Goal: Task Accomplishment & Management: Manage account settings

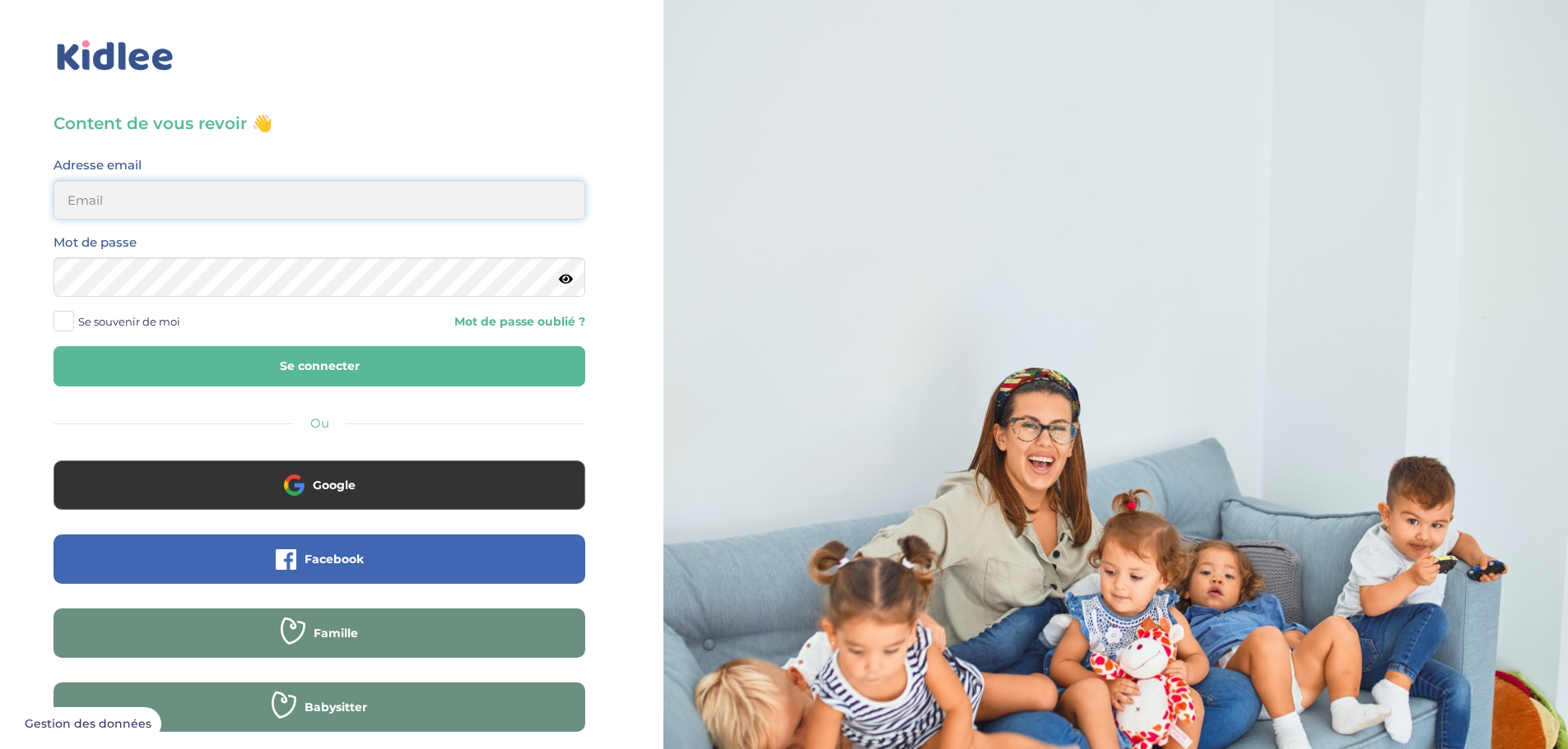
type input "lynoucha@yahoo.fr"
click at [363, 364] on button "Se connecter" at bounding box center [319, 366] width 532 height 40
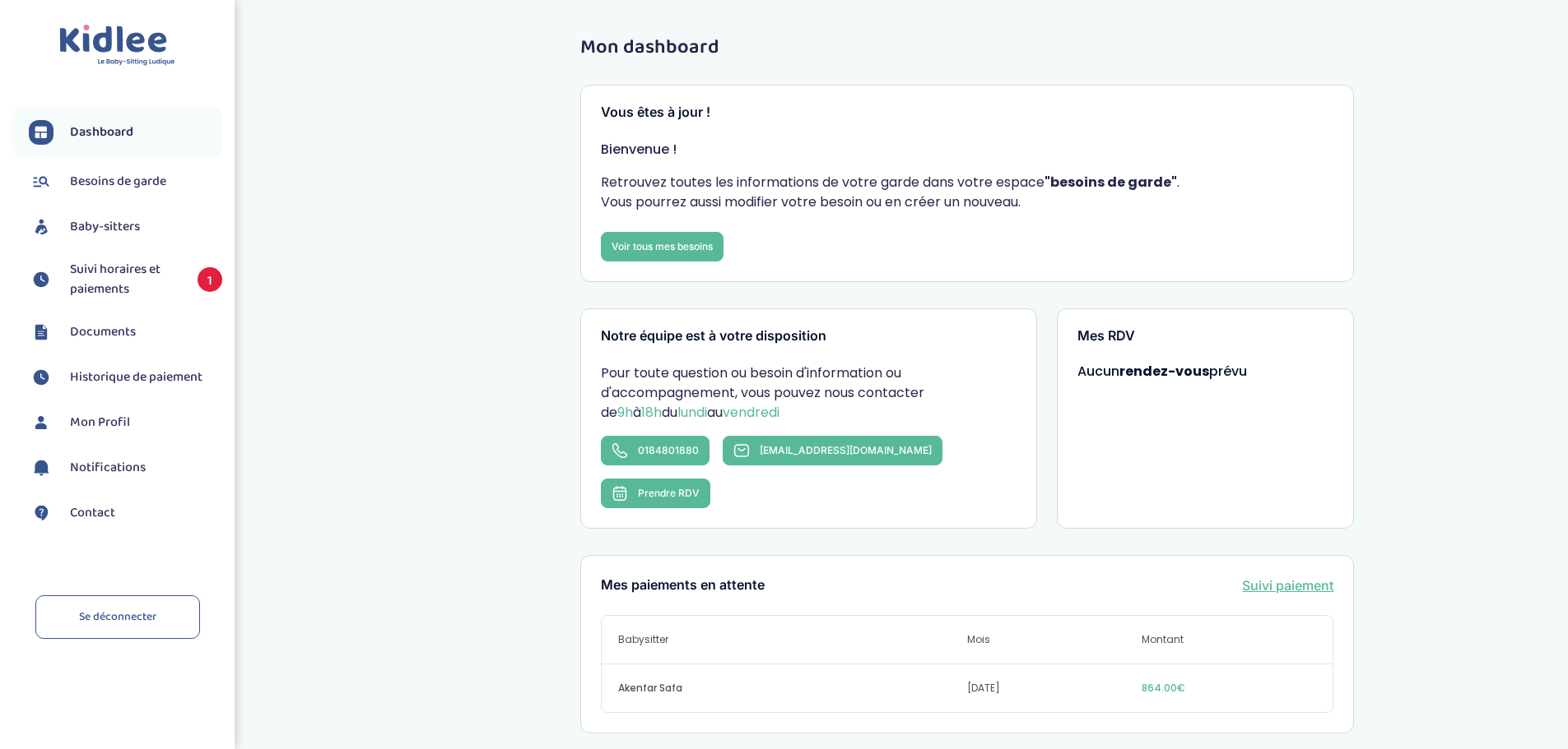
click at [142, 258] on li "Suivi horaires et paiements 1" at bounding box center [118, 280] width 210 height 56
click at [138, 277] on span "Suivi horaires et paiements" at bounding box center [125, 280] width 111 height 40
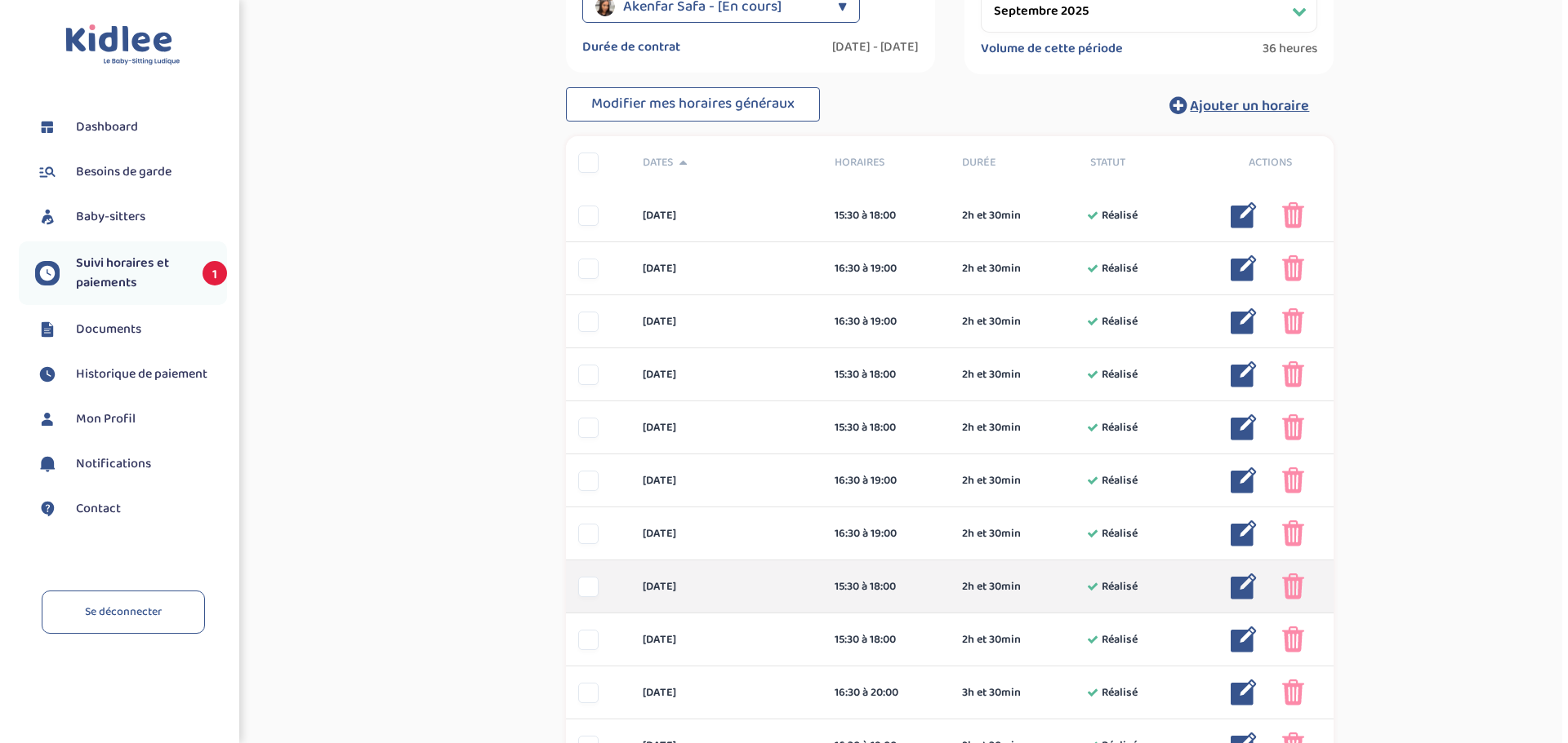
scroll to position [327, 0]
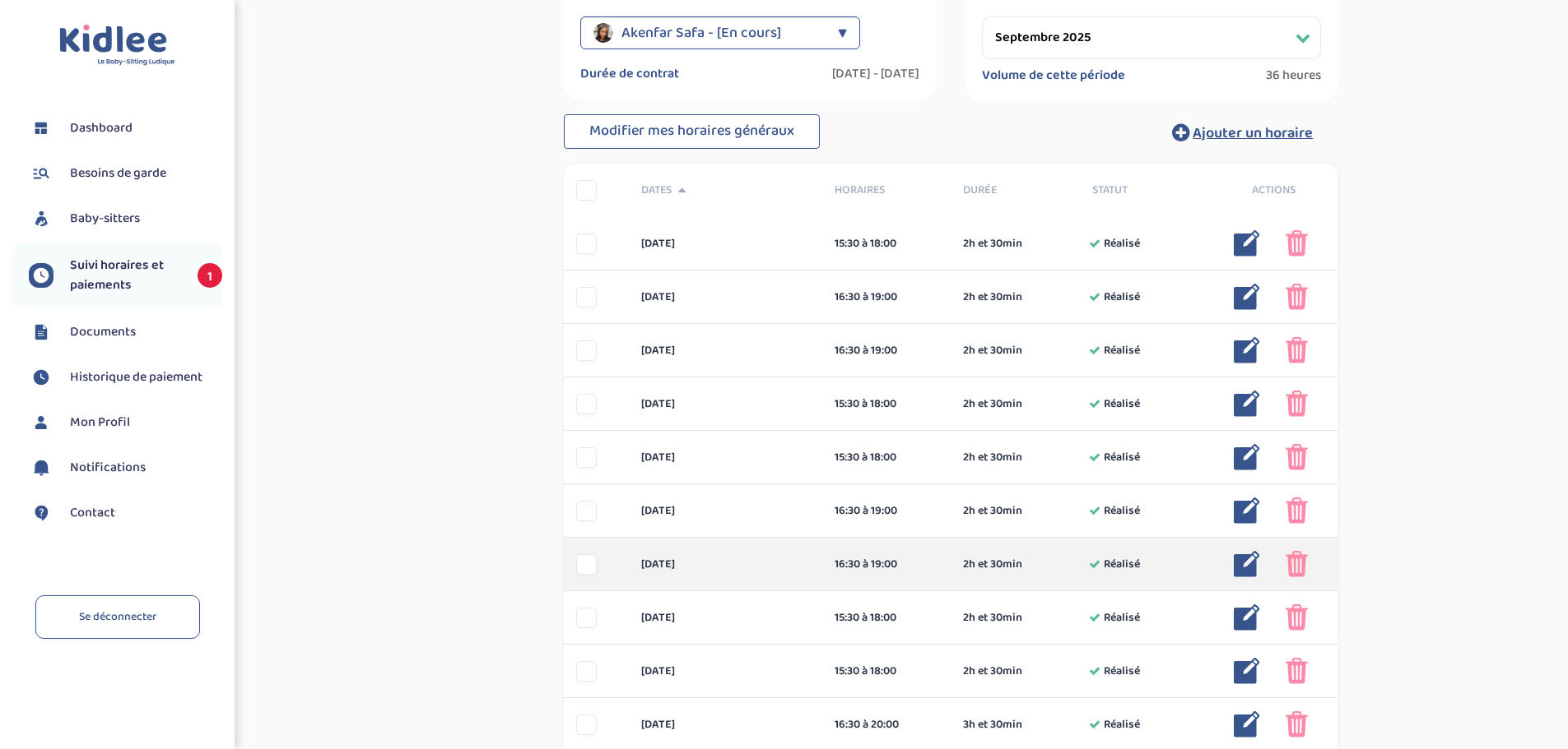
click at [1295, 562] on img at bounding box center [1297, 563] width 22 height 26
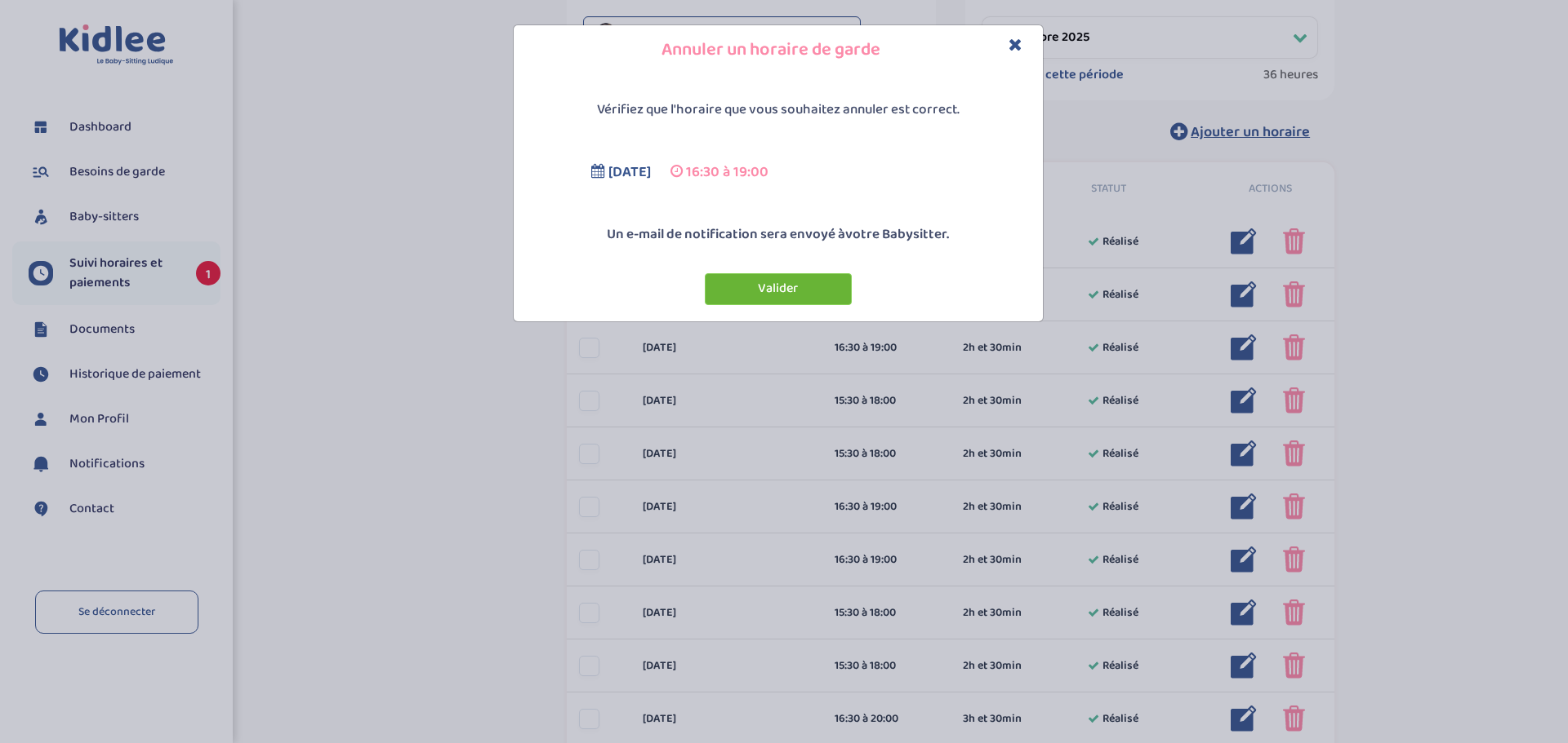
click at [790, 288] on button "Valider" at bounding box center [778, 289] width 147 height 32
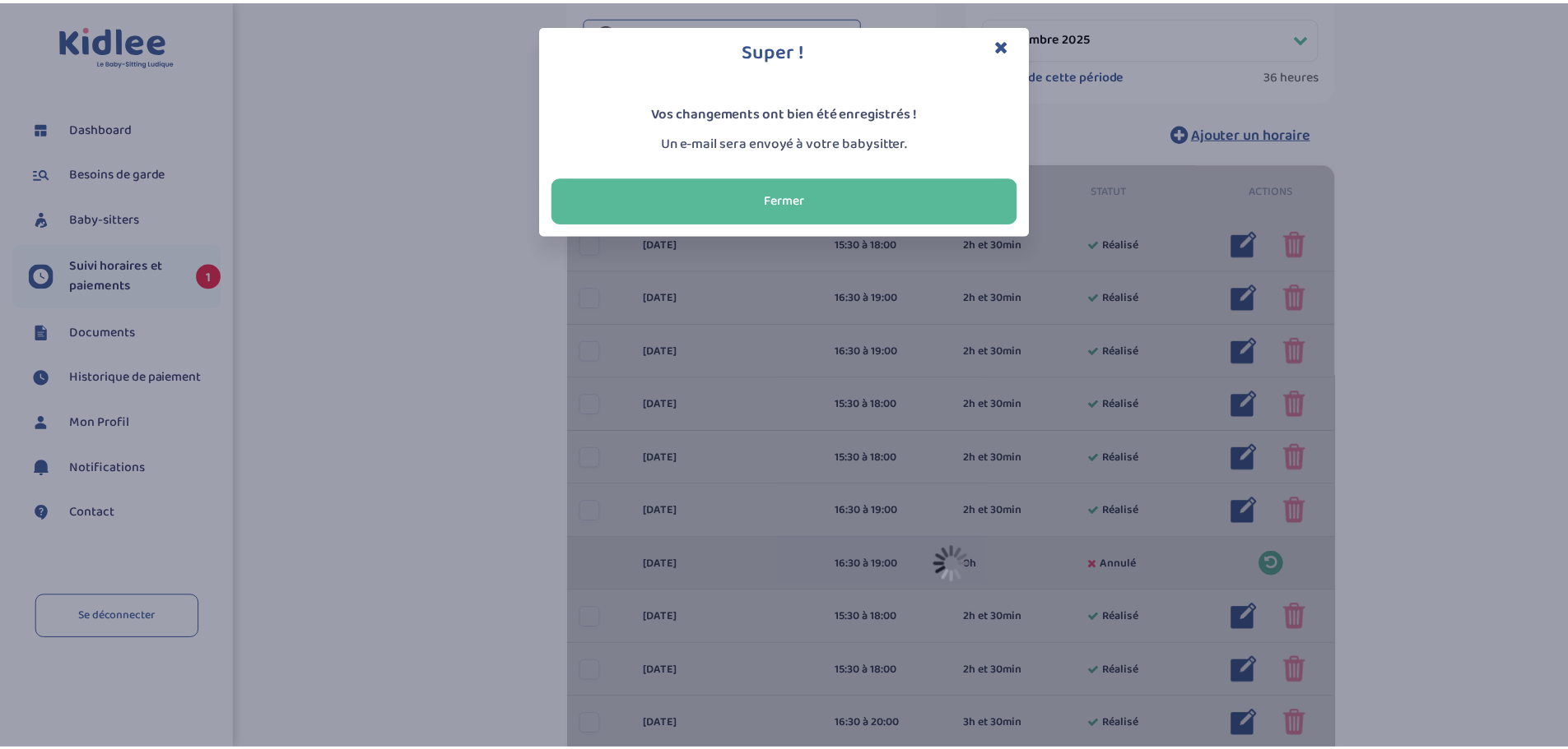
scroll to position [340, 0]
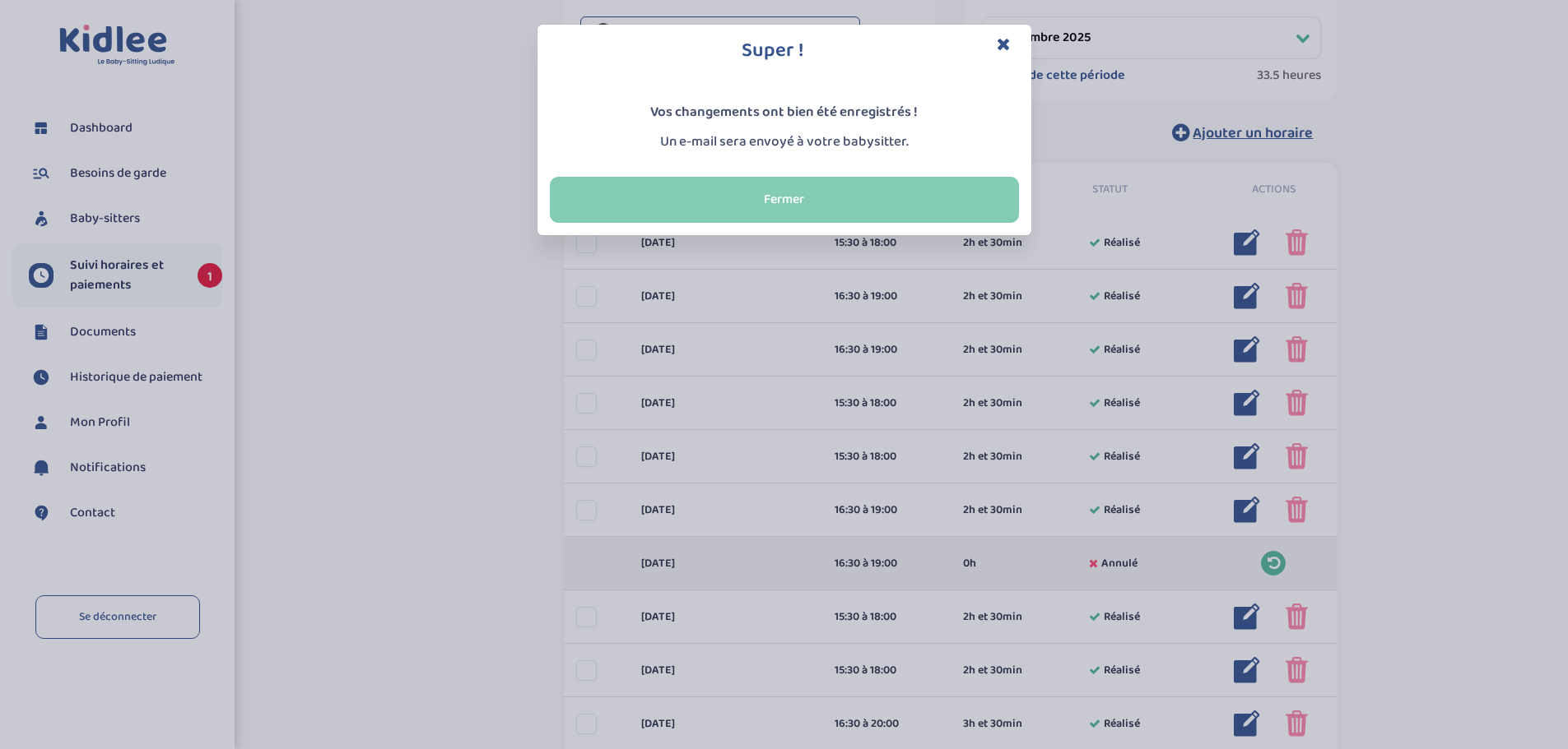
click at [791, 180] on button "Fermer" at bounding box center [784, 199] width 470 height 46
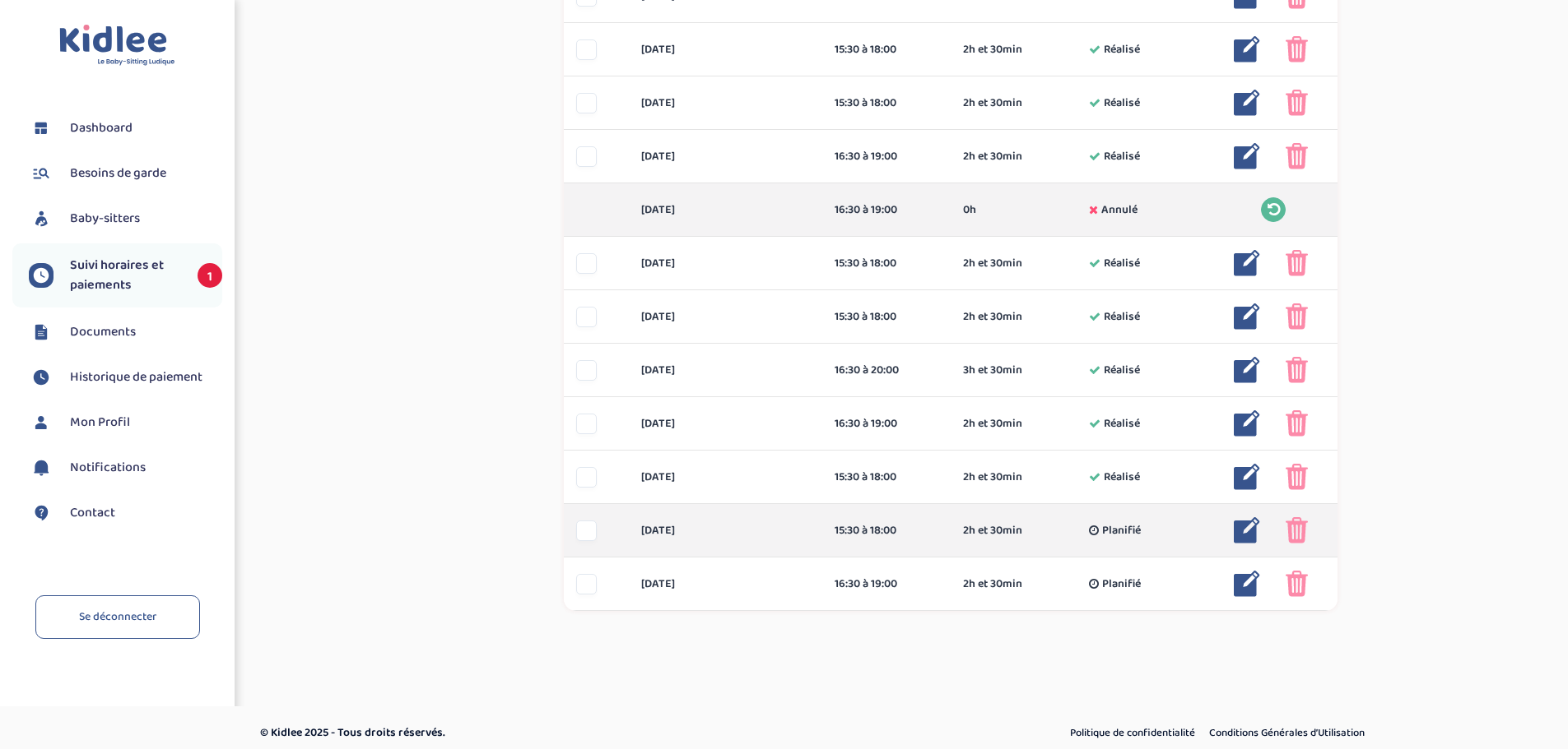
scroll to position [704, 0]
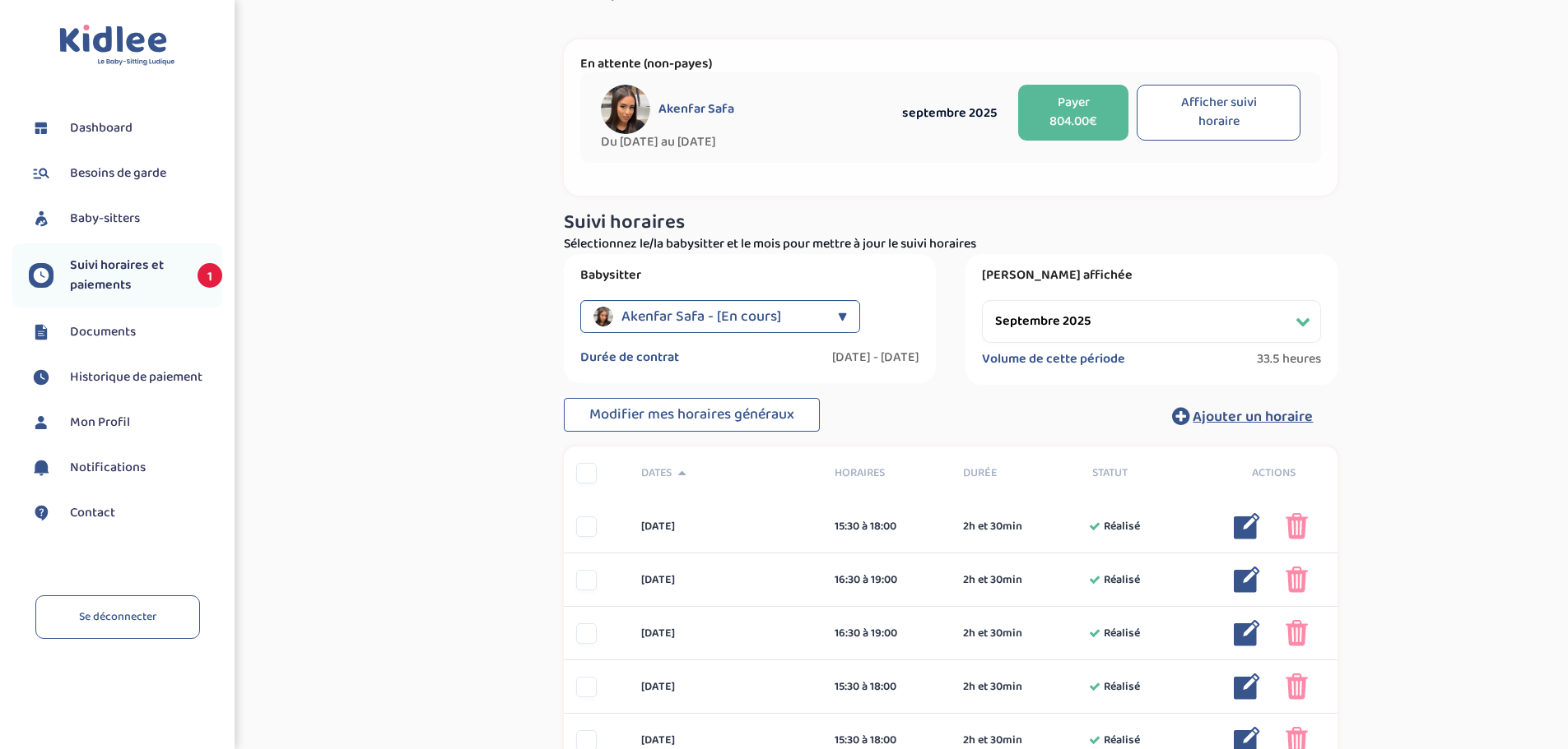
scroll to position [0, 0]
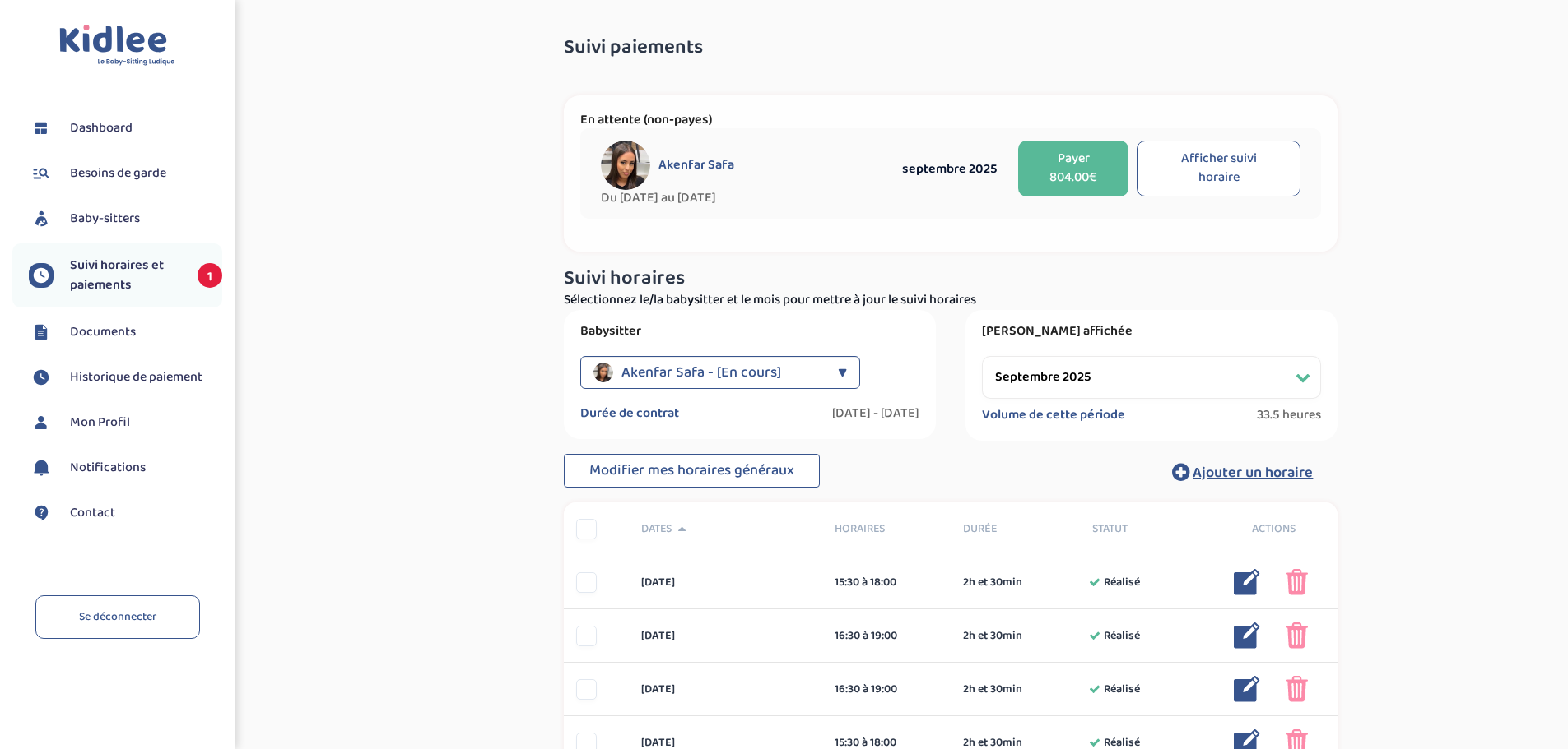
click at [1170, 362] on select "Filtrer par mois septembre 2025 octobre 2025 novembre 2025 décembre 2025 janvie…" at bounding box center [1151, 378] width 339 height 43
click at [982, 357] on select "Filtrer par mois septembre 2025 octobre 2025 novembre 2025 décembre 2025 janvie…" at bounding box center [1151, 378] width 339 height 43
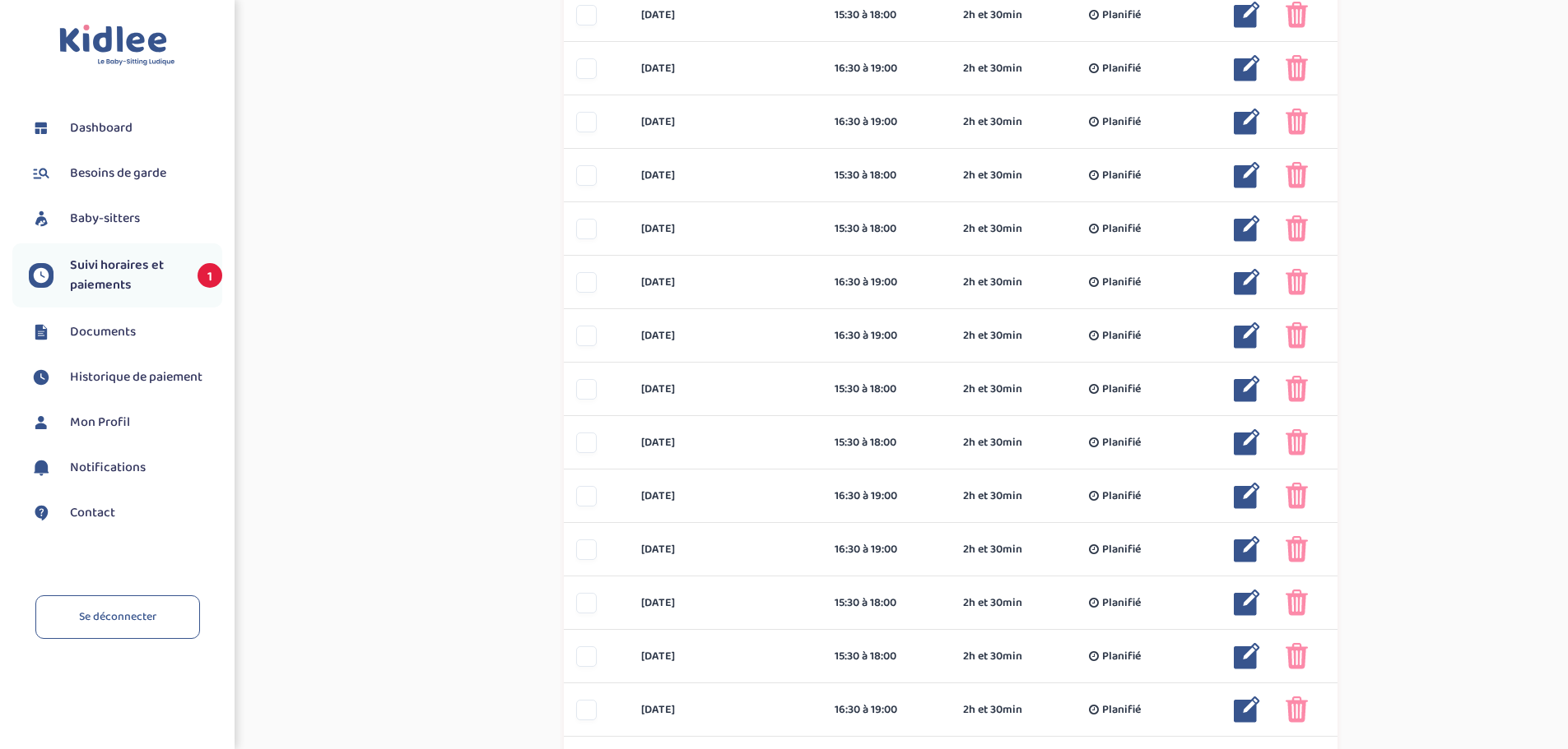
scroll to position [671, 0]
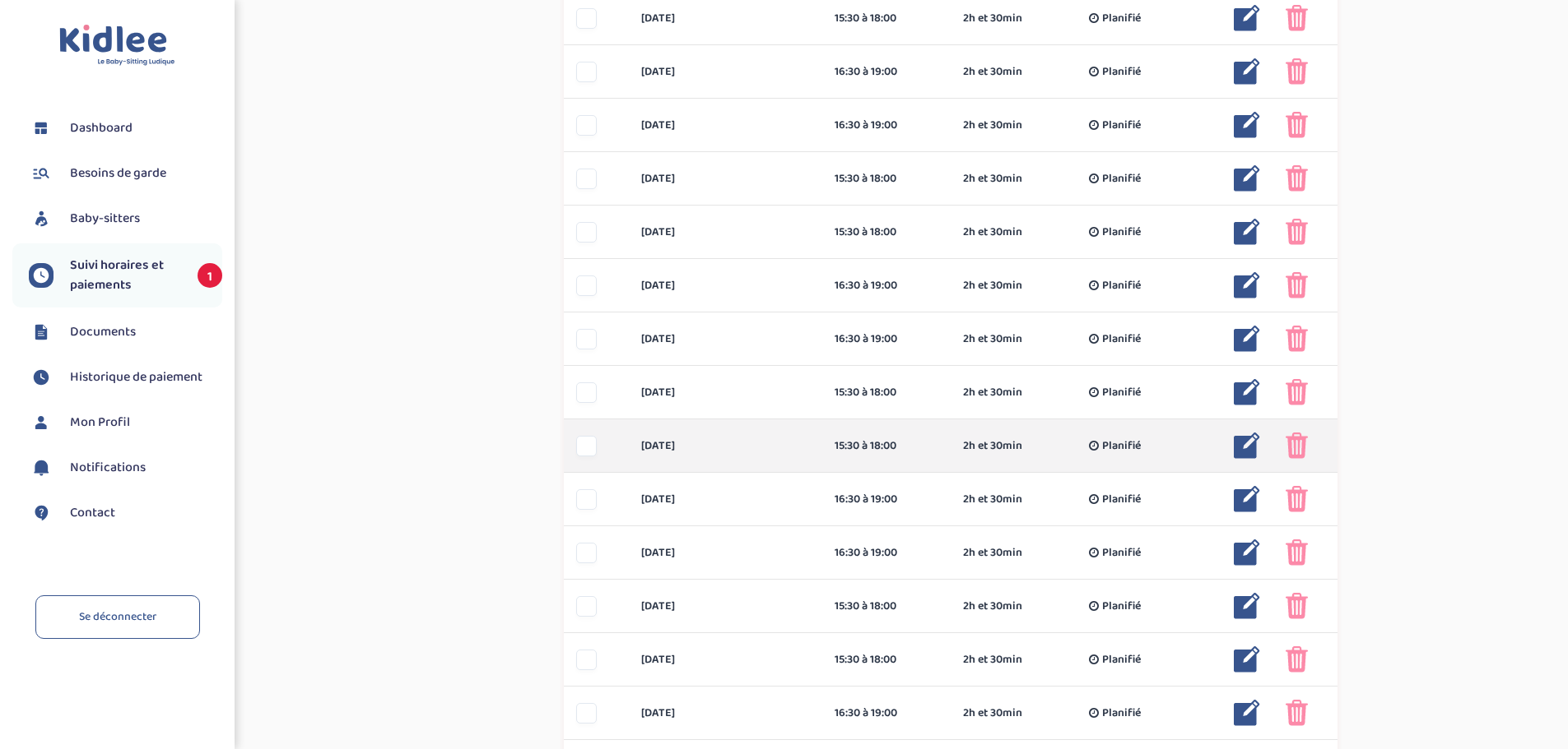
click at [589, 454] on div at bounding box center [586, 446] width 20 height 20
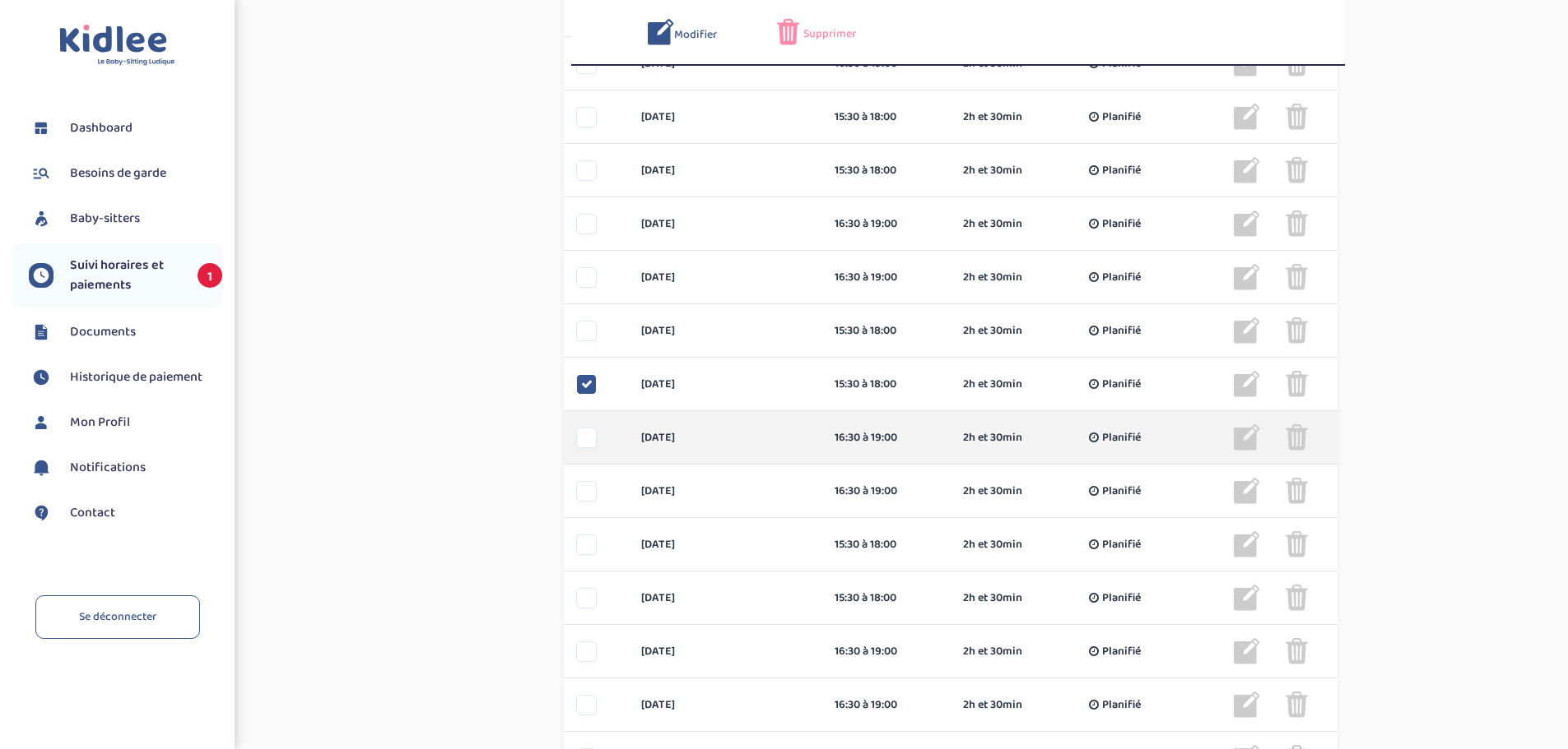
click at [589, 445] on div at bounding box center [586, 437] width 20 height 20
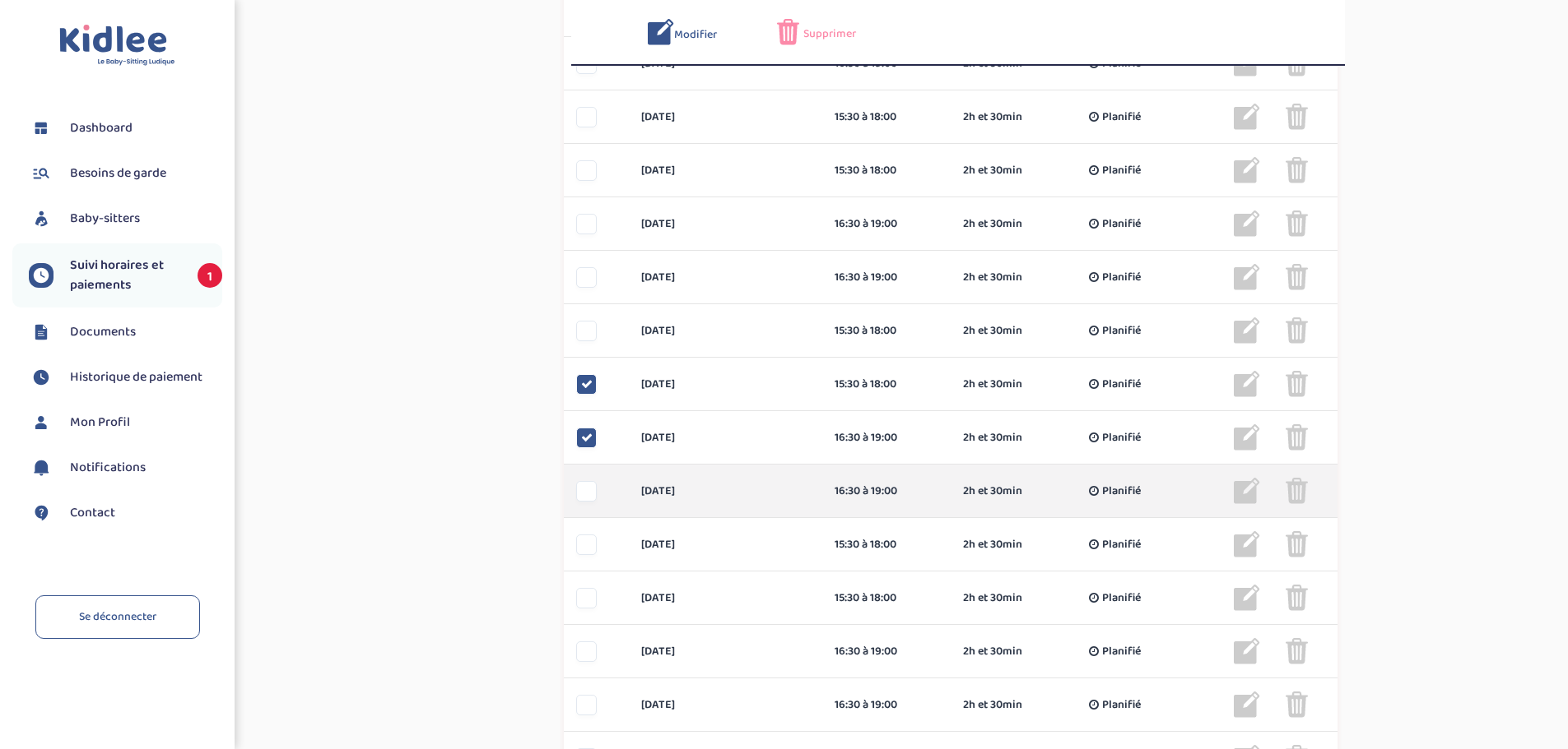
click at [588, 486] on div at bounding box center [586, 491] width 20 height 20
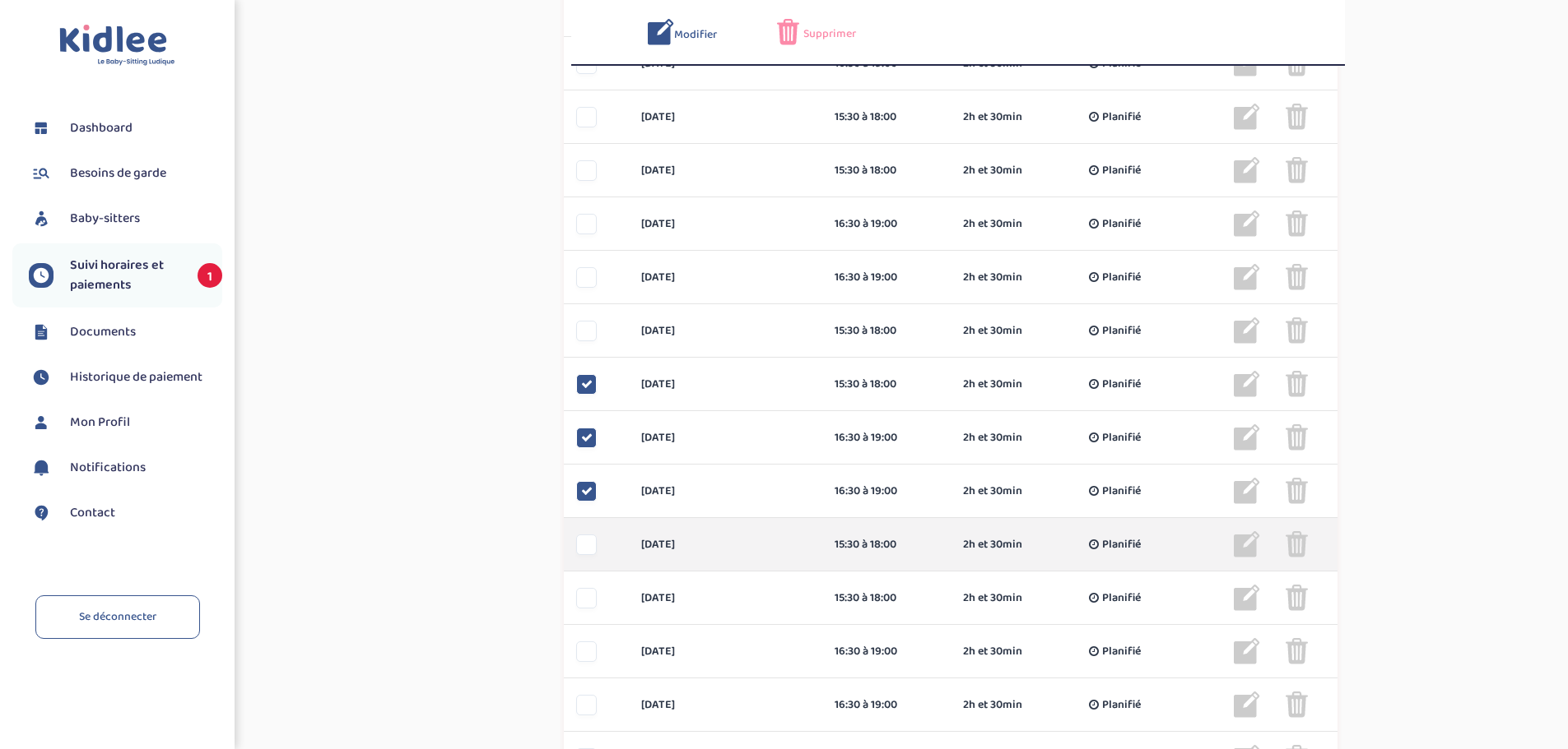
click at [583, 545] on div at bounding box center [586, 544] width 20 height 20
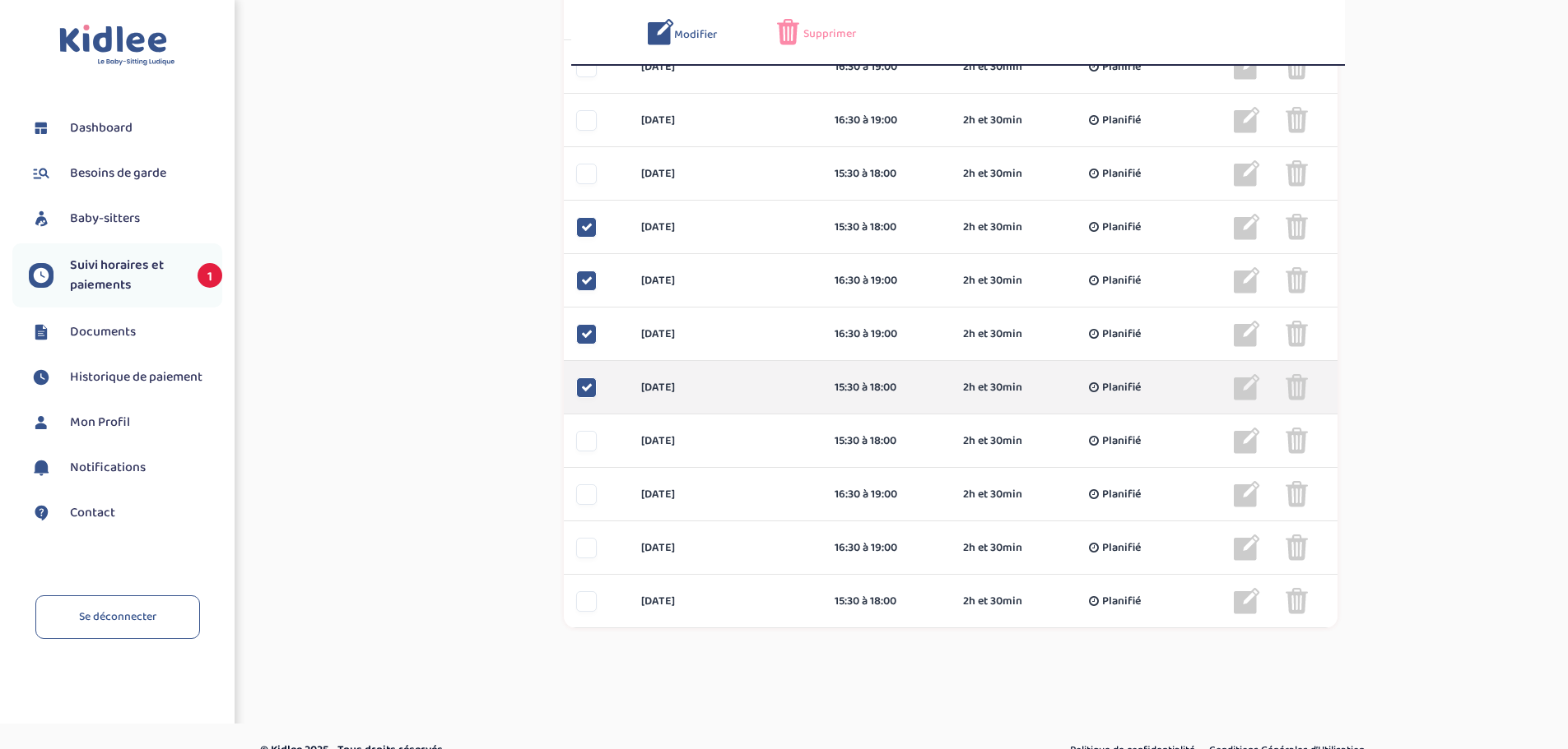
scroll to position [898, 0]
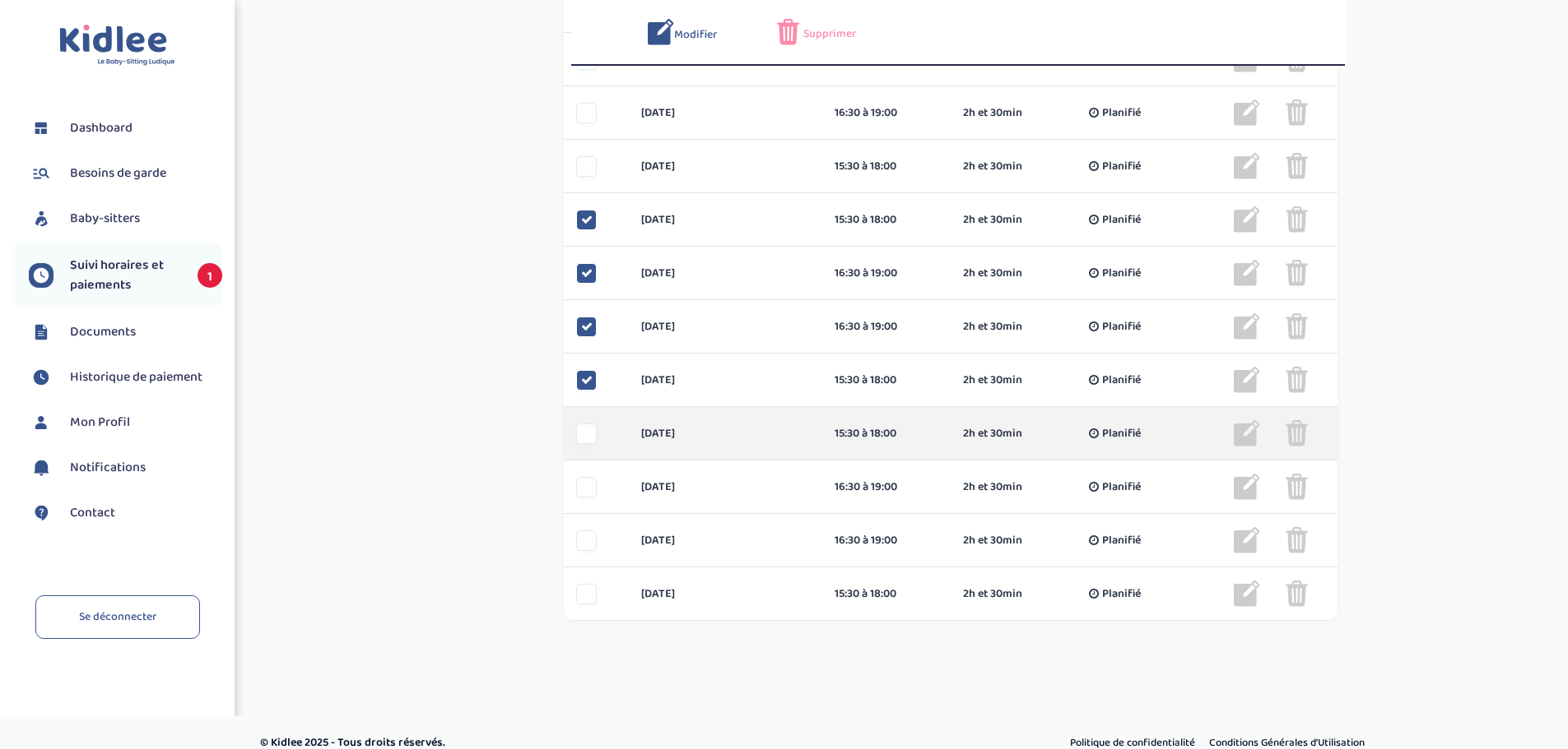
click at [582, 433] on div at bounding box center [586, 433] width 20 height 20
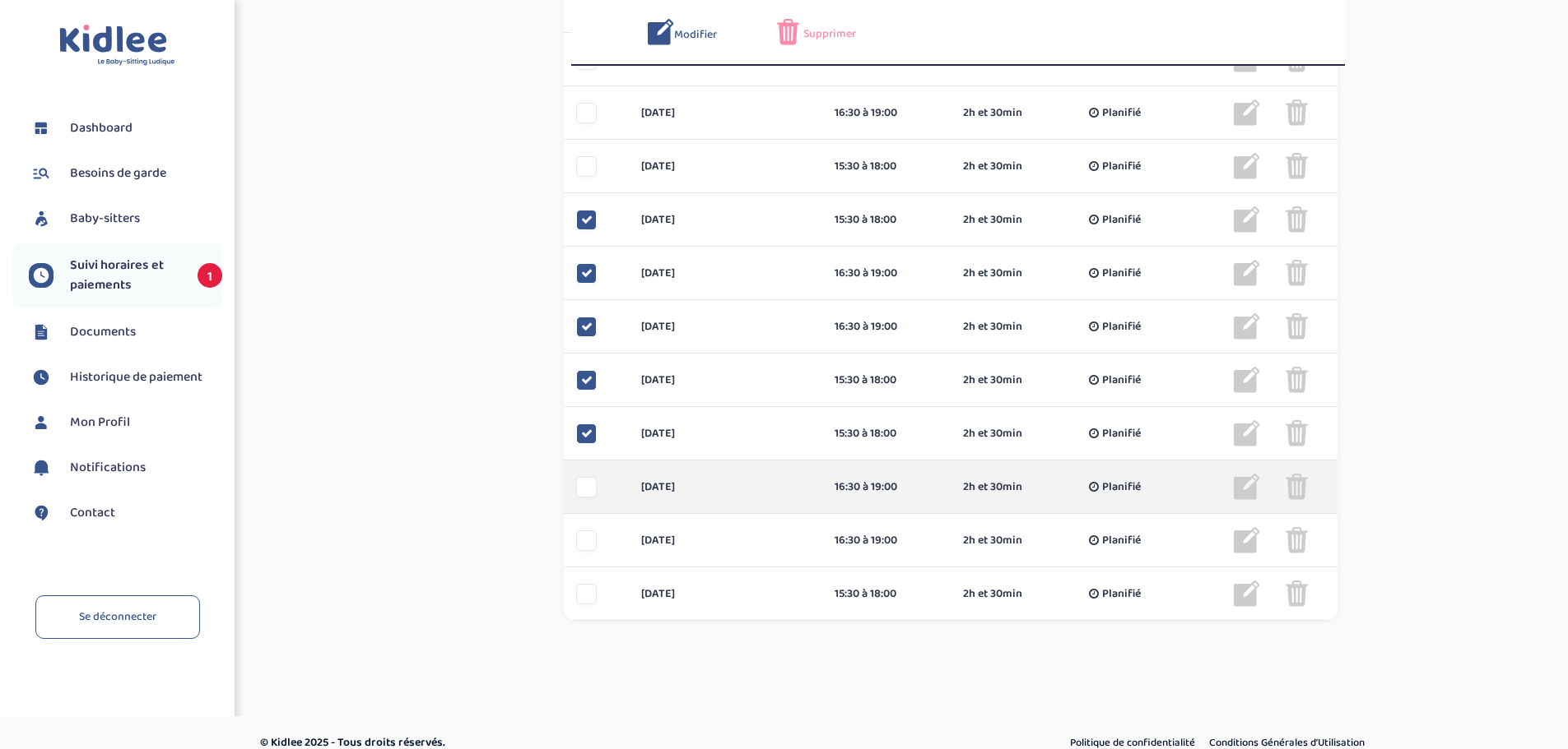
click at [584, 473] on div "[DATE] 16:30 à 19:00 2h et 30min Planifié 2h et 30min Planifié ... Modifier Sup…" at bounding box center [951, 487] width 774 height 53
click at [588, 488] on div at bounding box center [586, 487] width 20 height 20
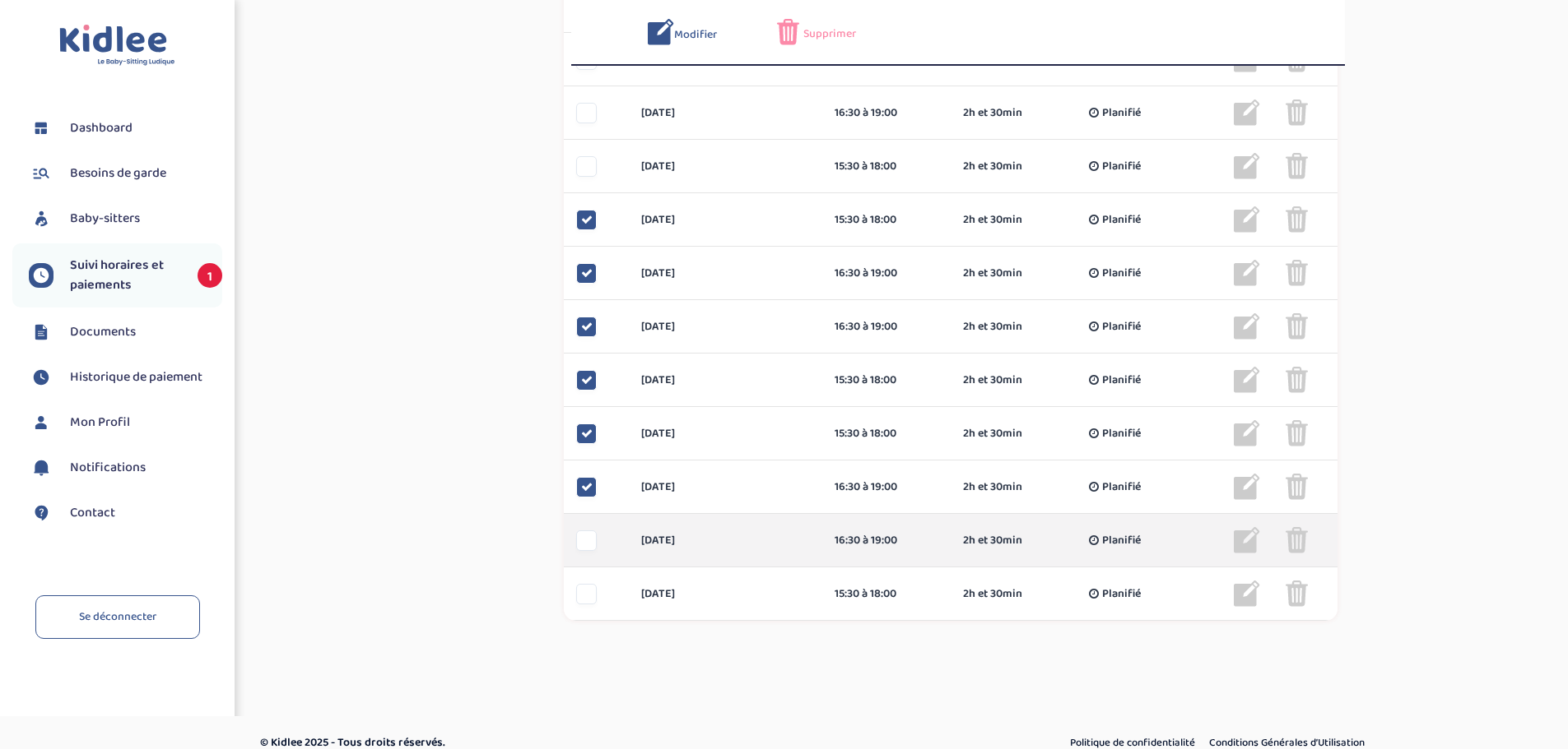
click at [589, 540] on div at bounding box center [586, 540] width 20 height 20
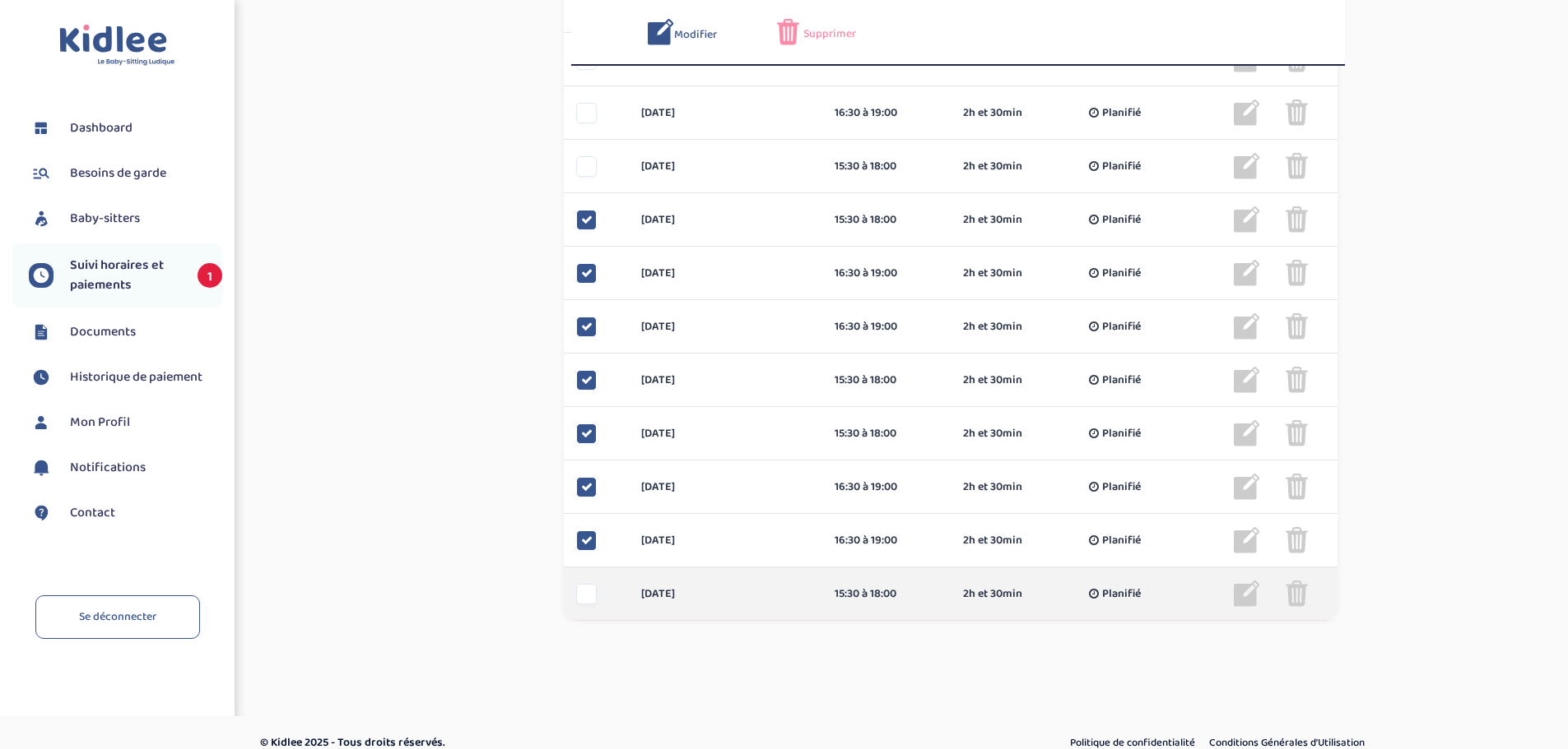
click at [583, 589] on div at bounding box center [586, 594] width 20 height 20
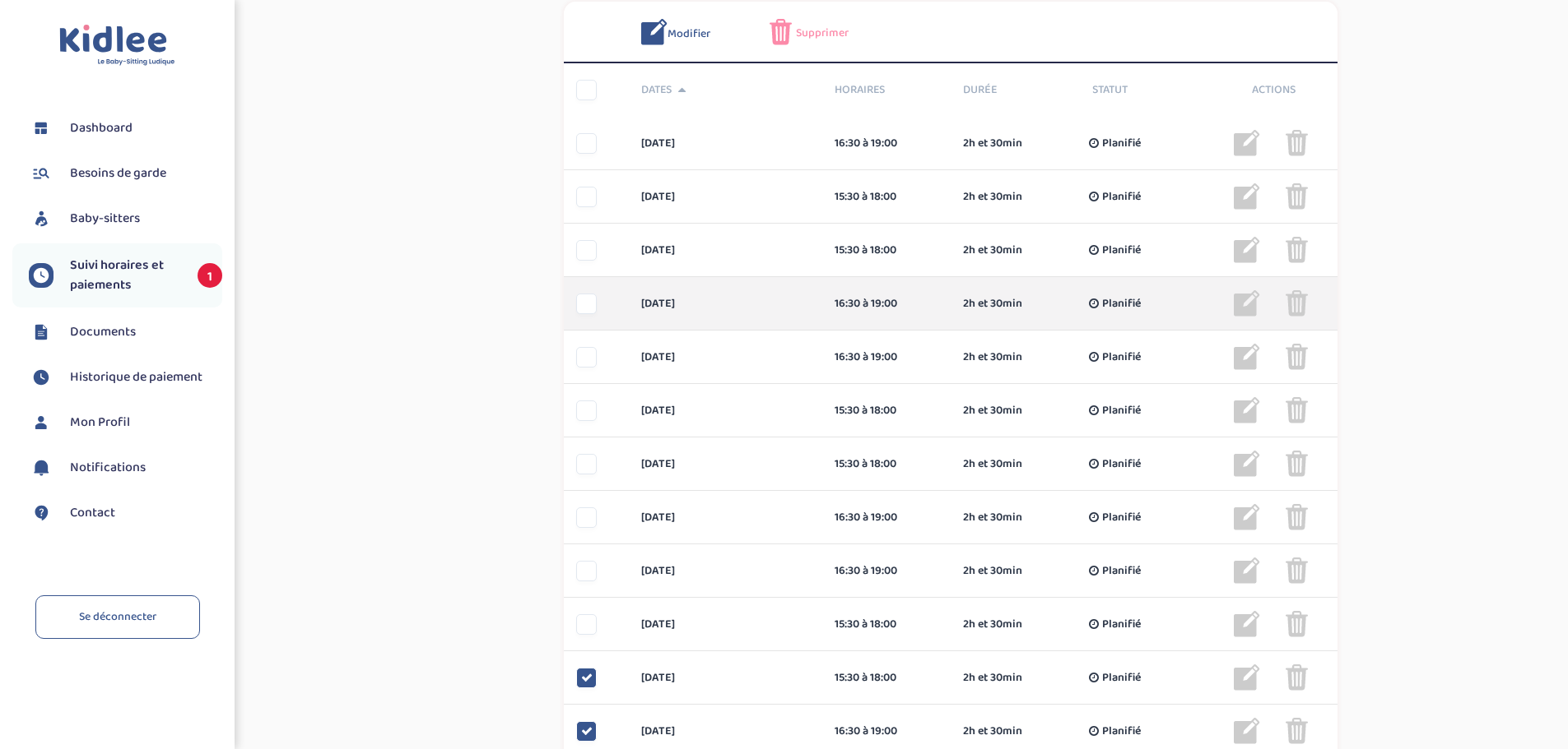
scroll to position [486, 0]
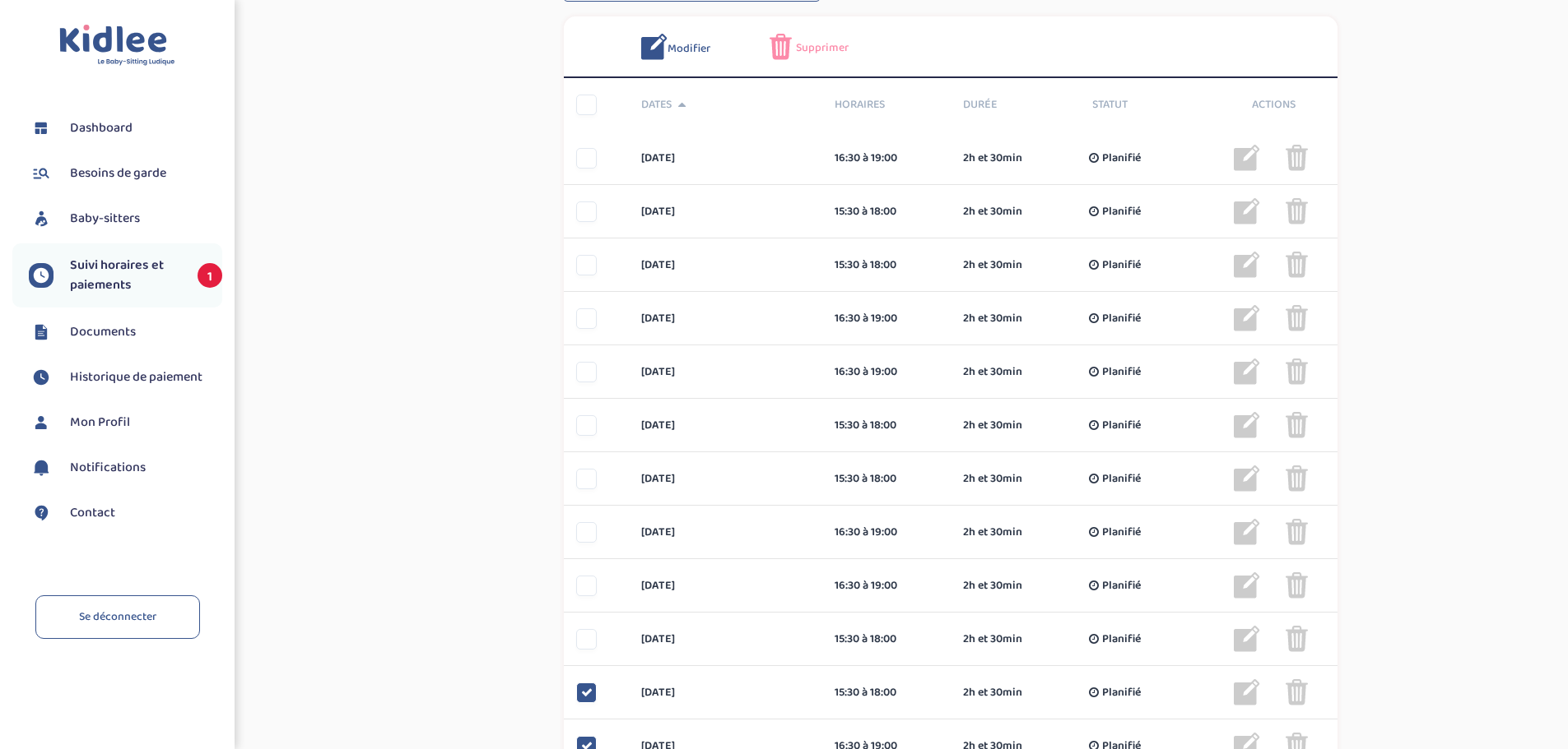
click at [827, 43] on span "Supprimer" at bounding box center [822, 49] width 52 height 17
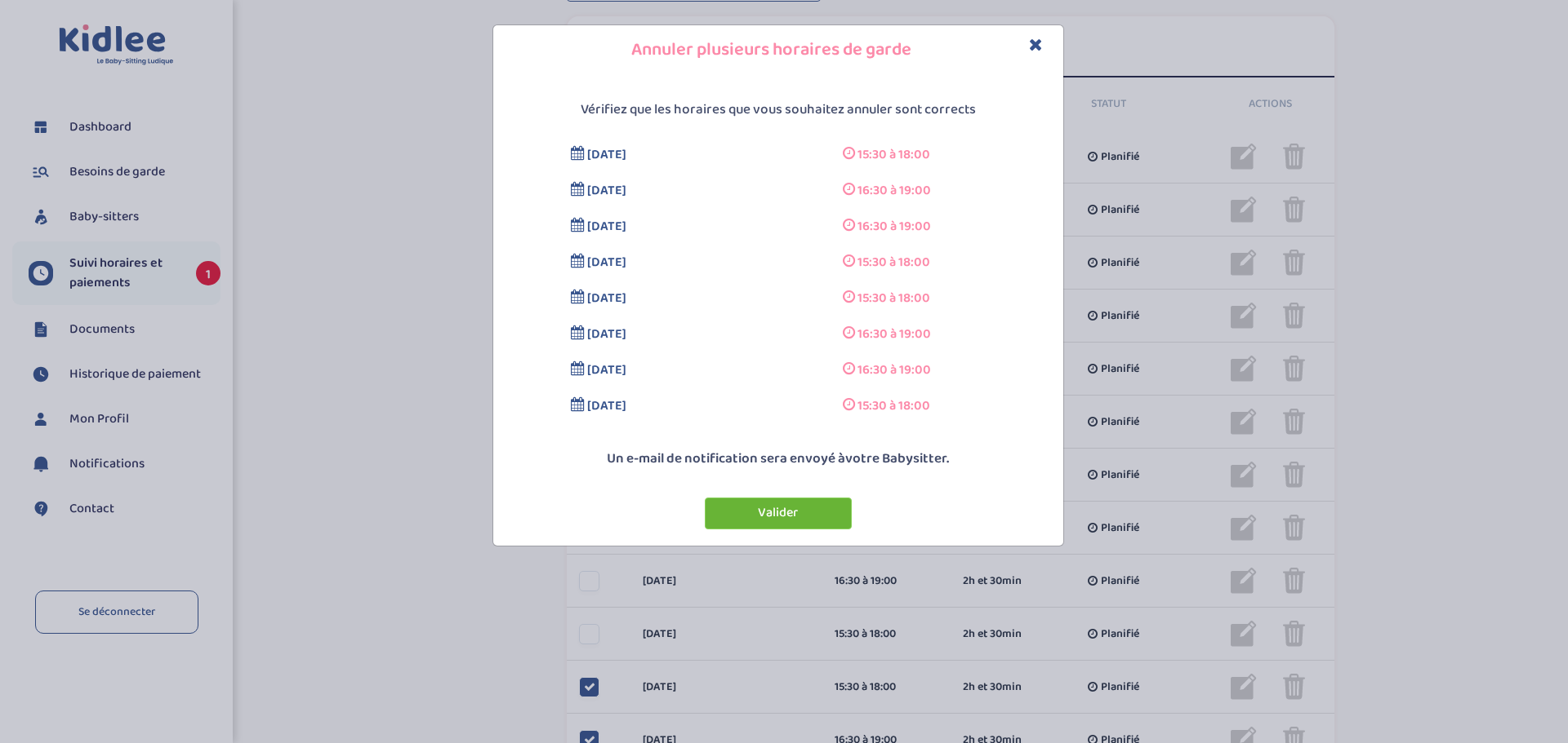
click at [813, 503] on button "Valider" at bounding box center [778, 514] width 147 height 32
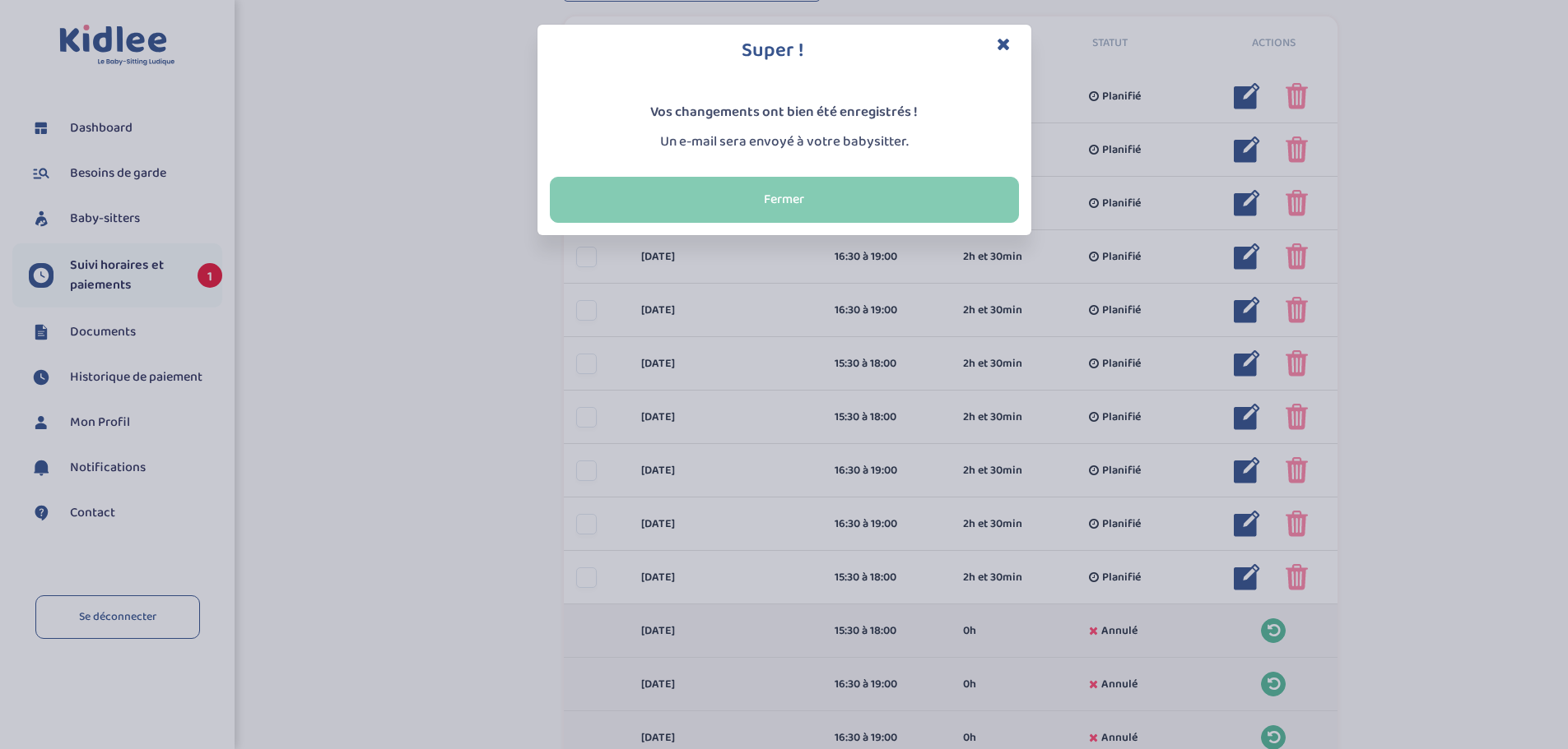
click at [935, 201] on button "Fermer" at bounding box center [784, 199] width 470 height 46
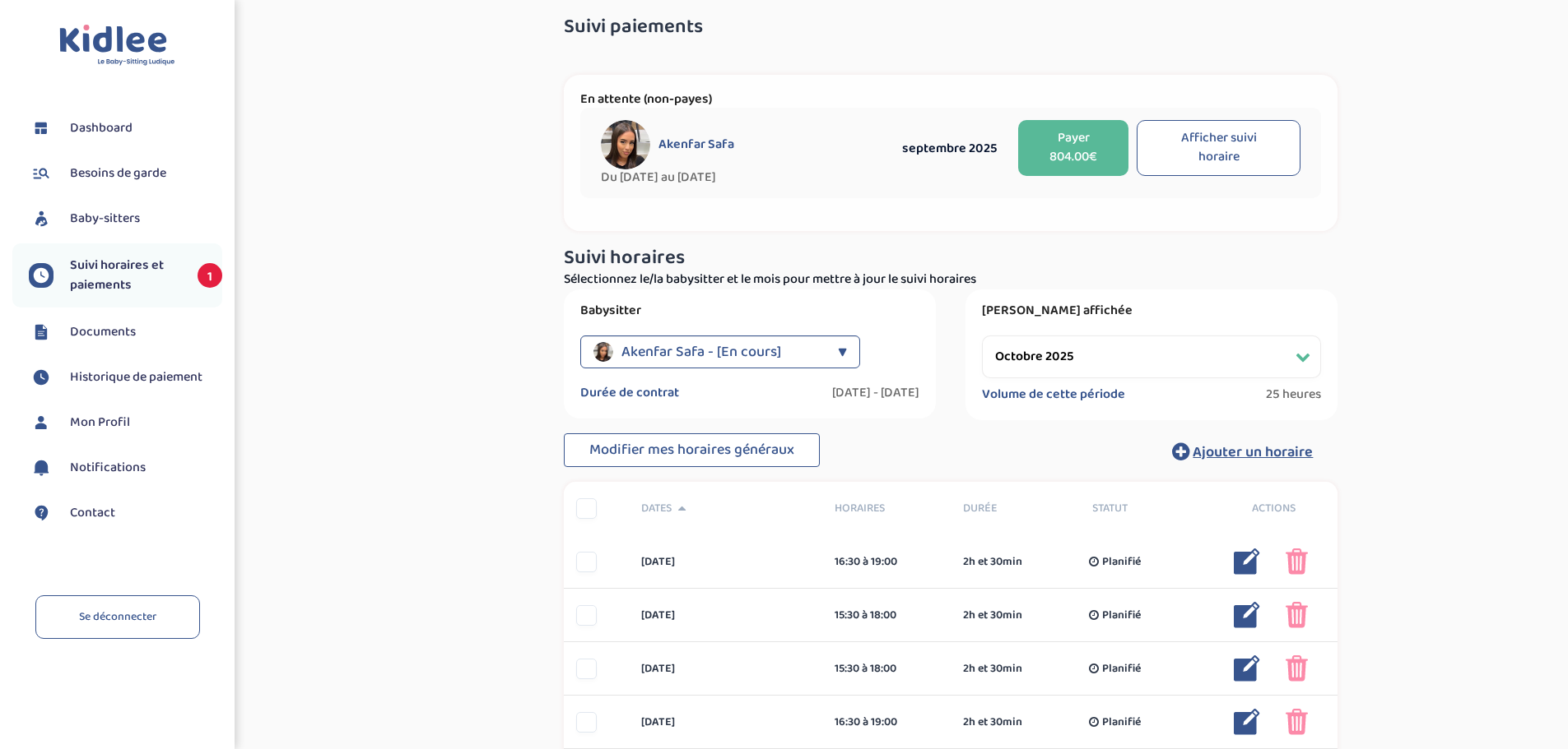
scroll to position [14, 0]
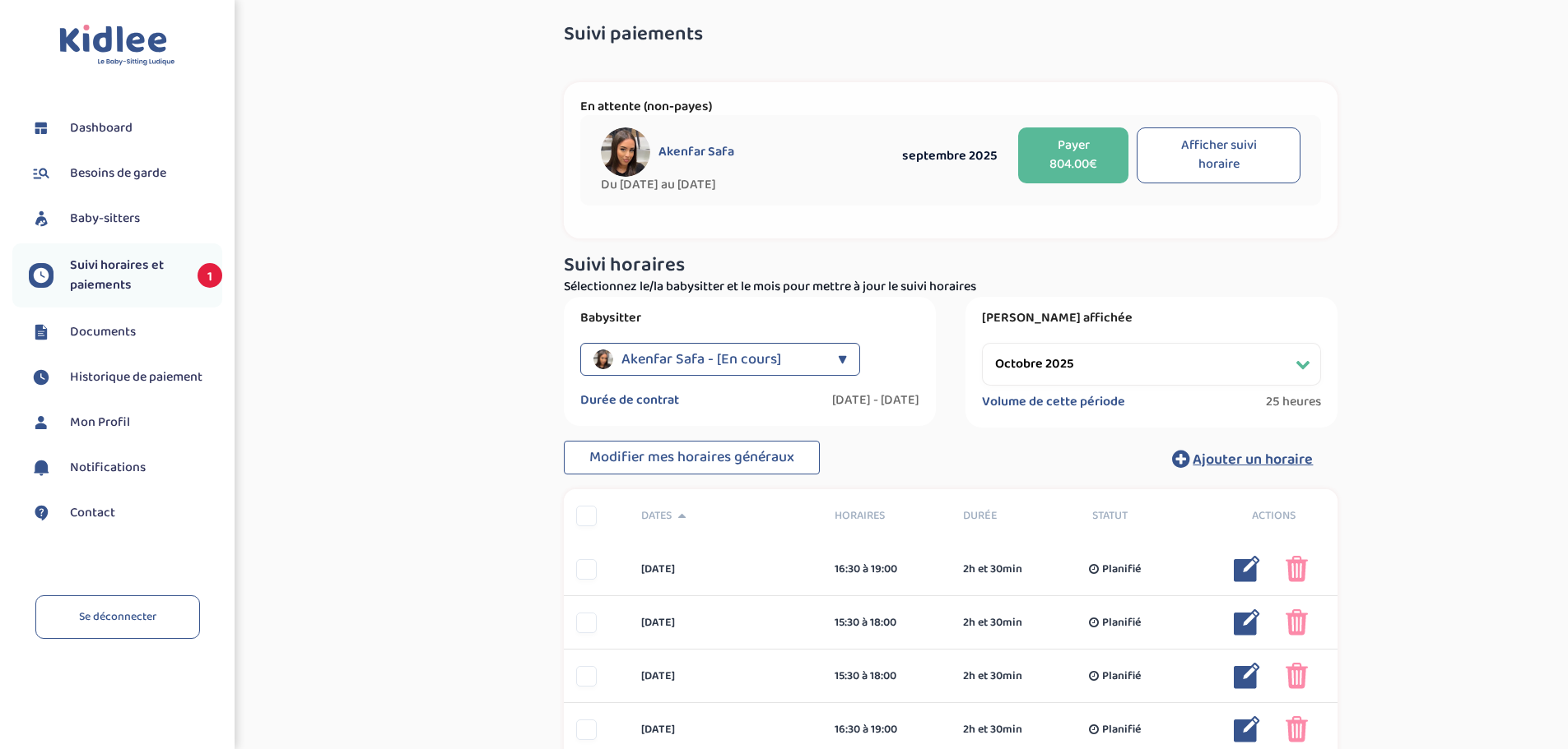
click at [1227, 158] on button "Afficher suivi horaire" at bounding box center [1219, 155] width 164 height 56
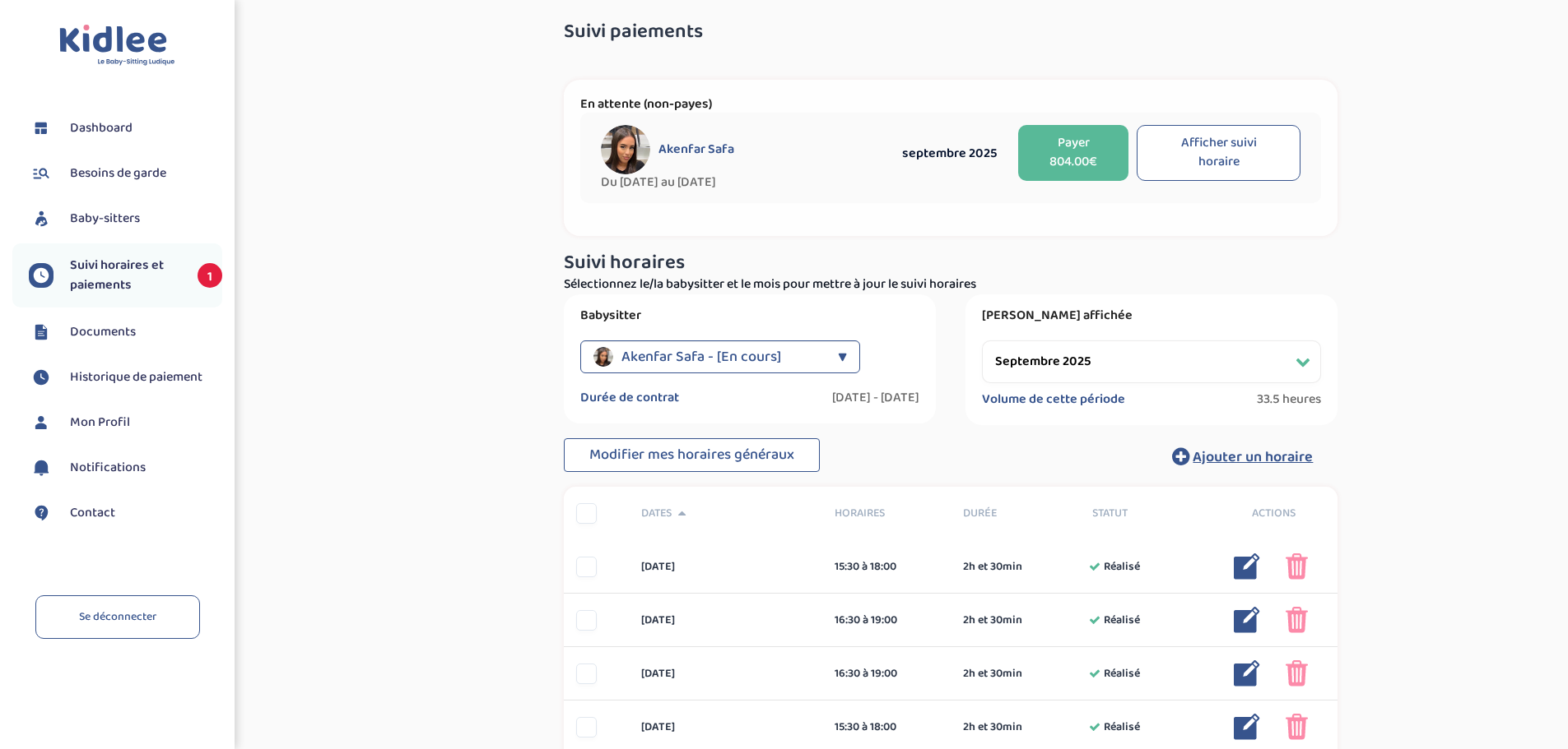
scroll to position [0, 0]
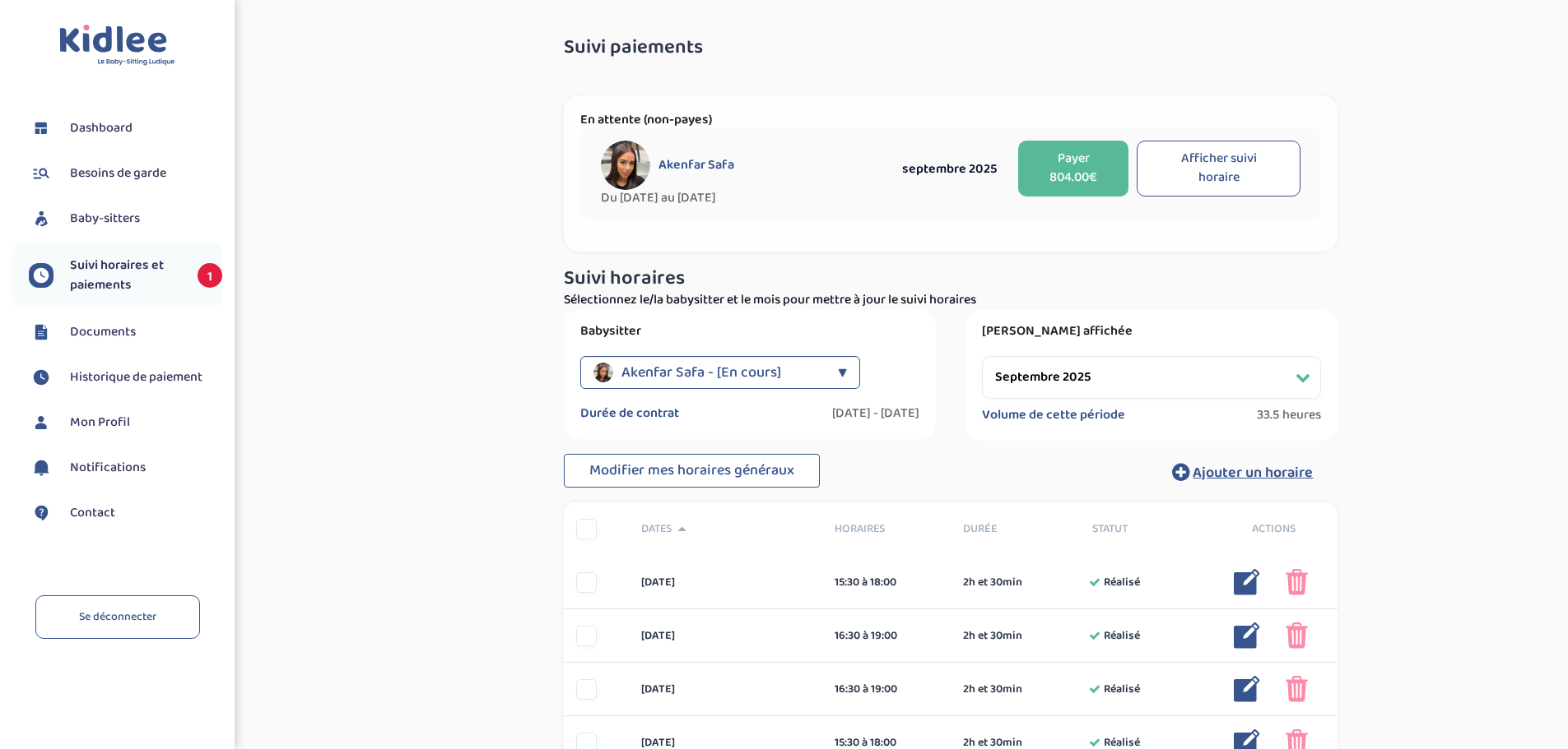
click at [1123, 373] on select "Filtrer par mois septembre 2025 octobre 2025 novembre 2025 décembre 2025 janvie…" at bounding box center [1151, 378] width 339 height 43
click at [982, 357] on select "Filtrer par mois septembre 2025 octobre 2025 novembre 2025 décembre 2025 janvie…" at bounding box center [1151, 378] width 339 height 43
click at [1099, 376] on select "Filtrer par mois septembre 2025 octobre 2025 novembre 2025 décembre 2025 janvie…" at bounding box center [1151, 378] width 339 height 43
select select "novembre 2025"
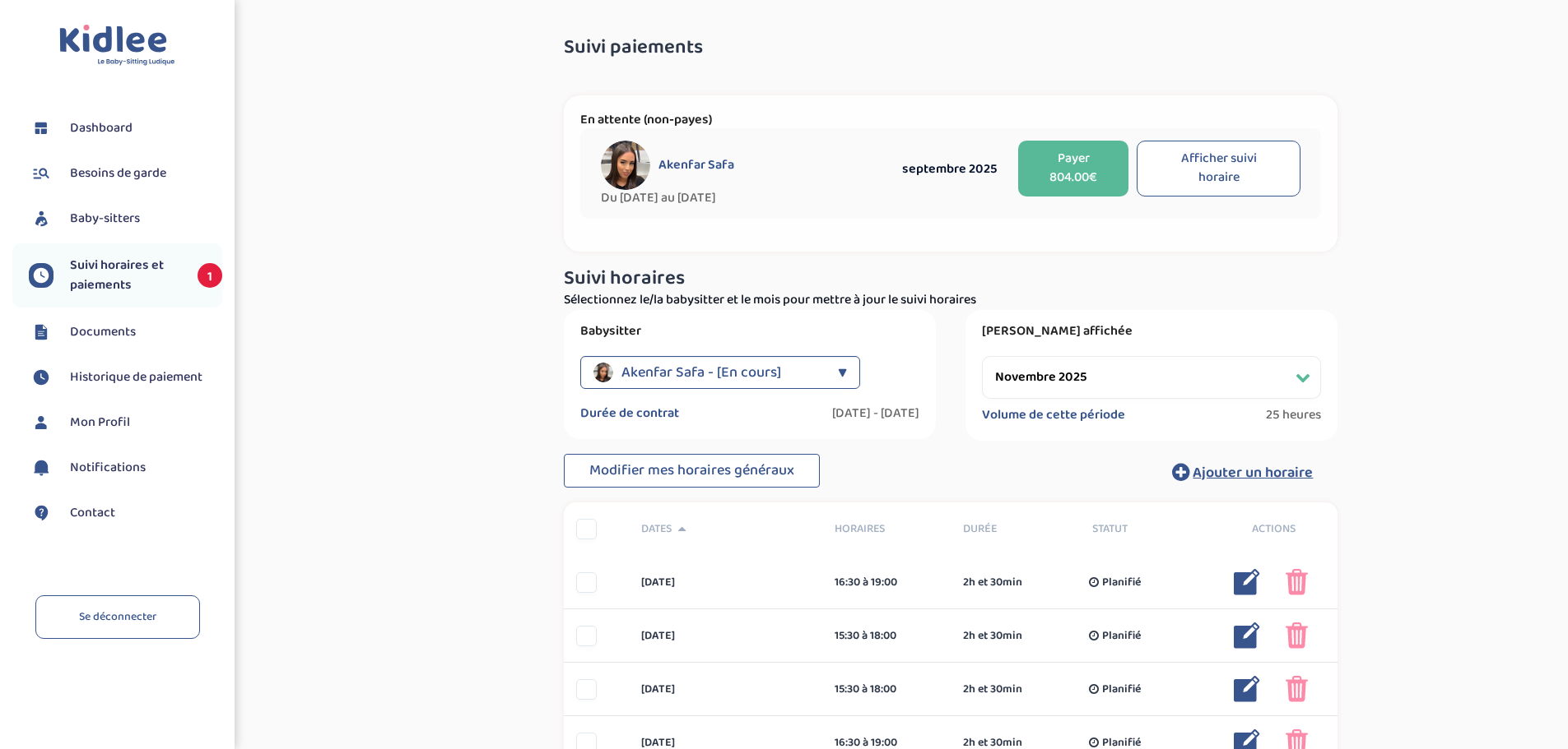
click at [982, 357] on select "Filtrer par mois septembre 2025 octobre 2025 novembre 2025 décembre 2025 janvie…" at bounding box center [1151, 378] width 339 height 43
